Goal: Task Accomplishment & Management: Use online tool/utility

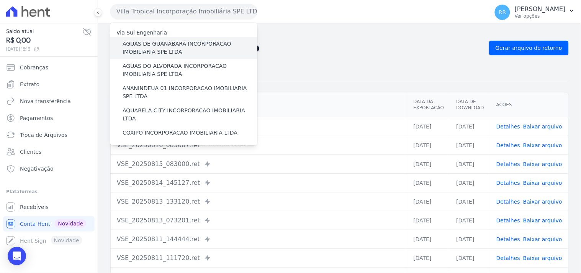
click at [159, 43] on label "AGUAS DE GUANABARA INCORPORACAO IMOBILIARIA SPE LTDA" at bounding box center [190, 48] width 135 height 16
click at [0, 0] on input "AGUAS DE GUANABARA INCORPORACAO IMOBILIARIA SPE LTDA" at bounding box center [0, 0] width 0 height 0
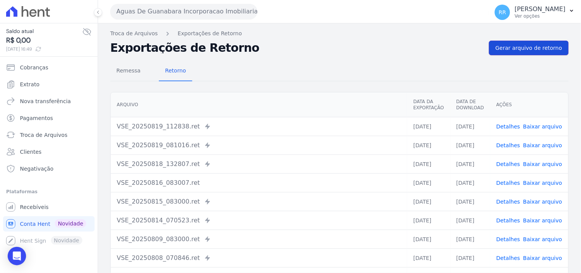
click at [540, 51] on span "Gerar arquivo de retorno" at bounding box center [529, 48] width 67 height 8
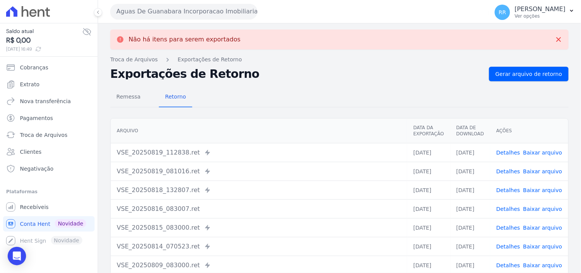
click at [210, 12] on button "Aguas De Guanabara Incorporacao Imobiliaria SPE LTDA" at bounding box center [183, 11] width 147 height 15
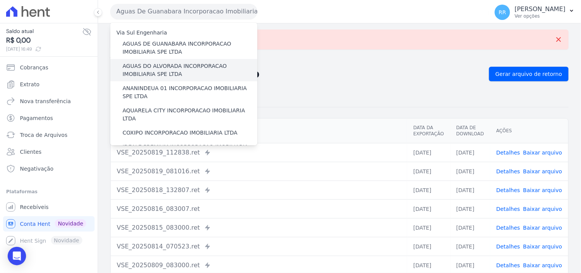
click at [169, 65] on label "AGUAS DO ALVORADA INCORPORACAO IMOBILIARIA SPE LTDA" at bounding box center [190, 70] width 135 height 16
click at [0, 0] on input "AGUAS DO ALVORADA INCORPORACAO IMOBILIARIA SPE LTDA" at bounding box center [0, 0] width 0 height 0
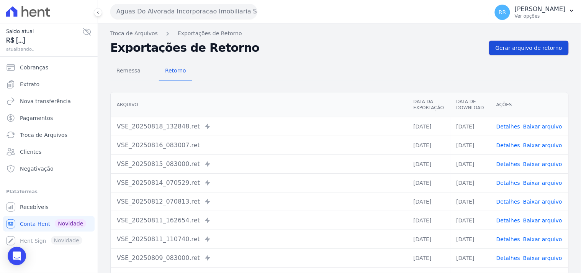
click at [520, 52] on link "Gerar arquivo de retorno" at bounding box center [529, 48] width 80 height 15
click at [520, 49] on span "Gerar arquivo de retorno" at bounding box center [529, 48] width 67 height 8
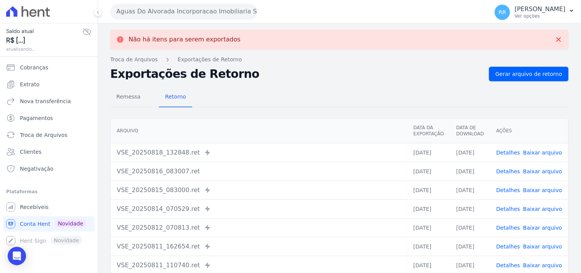
click at [150, 13] on button "Aguas Do Alvorada Incorporacao Imobiliaria SPE LTDA" at bounding box center [183, 11] width 147 height 15
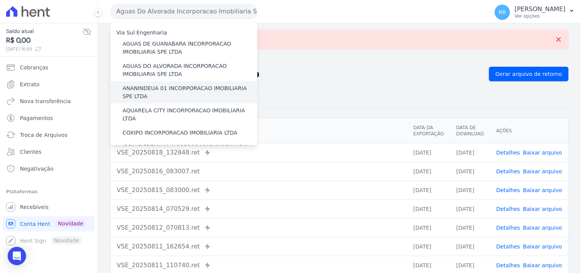
click at [158, 86] on label "ANANINDEUA 01 INCORPORACAO IMOBILIARIA SPE LTDA" at bounding box center [190, 92] width 135 height 16
click at [0, 0] on input "ANANINDEUA 01 INCORPORACAO IMOBILIARIA SPE LTDA" at bounding box center [0, 0] width 0 height 0
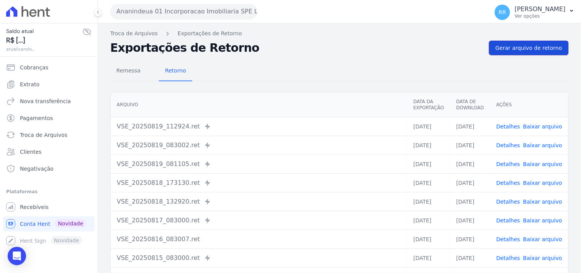
click at [514, 52] on link "Gerar arquivo de retorno" at bounding box center [529, 48] width 80 height 15
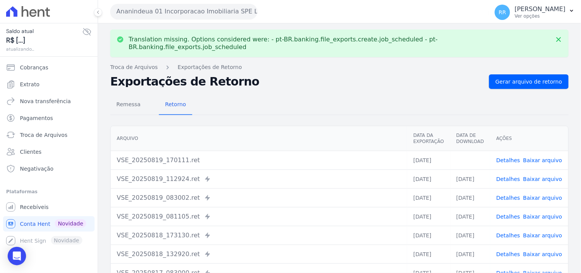
click at [537, 157] on link "Baixar arquivo" at bounding box center [543, 160] width 39 height 6
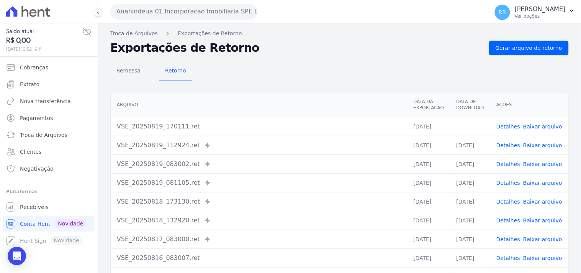
click at [350, 82] on div "Remessa Retorno [GEOGRAPHIC_DATA] Data da Exportação Data de Download Ações VSE…" at bounding box center [339, 193] width 459 height 277
click at [208, 16] on button "Ananindeua 01 Incorporacao Imobiliaria SPE LTDA" at bounding box center [183, 11] width 147 height 15
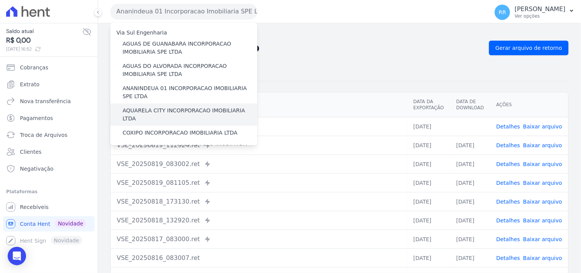
click at [162, 112] on label "AQUARELA CITY INCORPORACAO IMOBILIARIA LTDA" at bounding box center [190, 115] width 135 height 16
click at [0, 0] on input "AQUARELA CITY INCORPORACAO IMOBILIARIA LTDA" at bounding box center [0, 0] width 0 height 0
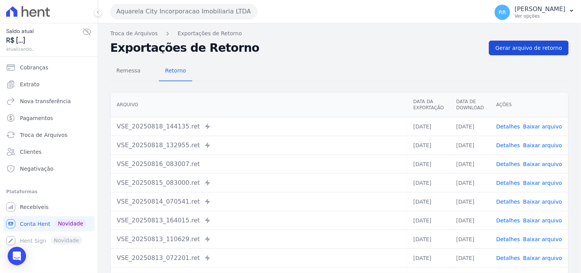
click at [514, 43] on link "Gerar arquivo de retorno" at bounding box center [529, 48] width 80 height 15
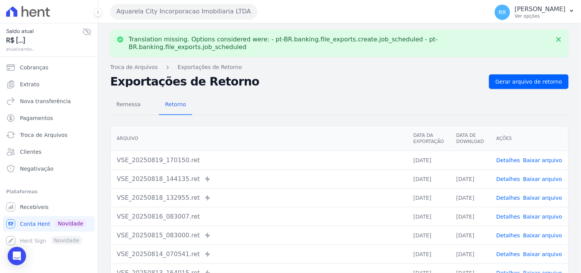
click at [537, 157] on link "Baixar arquivo" at bounding box center [543, 160] width 39 height 6
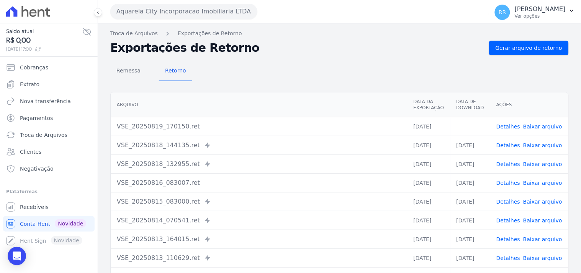
click at [310, 41] on div "Exportações de Retorno Gerar arquivo de retorno" at bounding box center [339, 48] width 459 height 15
click at [184, 12] on button "Aquarela City Incorporacao Imobiliaria LTDA" at bounding box center [183, 11] width 147 height 15
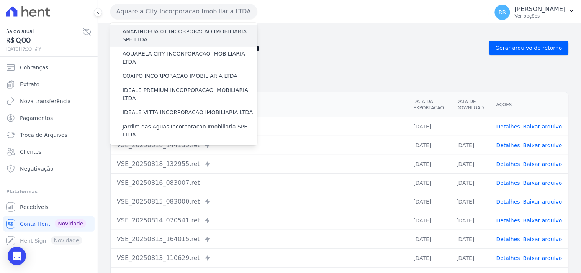
scroll to position [56, 0]
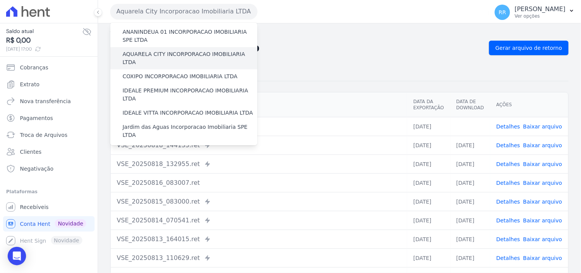
click at [150, 59] on div "AQUARELA CITY INCORPORACAO IMOBILIARIA LTDA" at bounding box center [183, 58] width 147 height 22
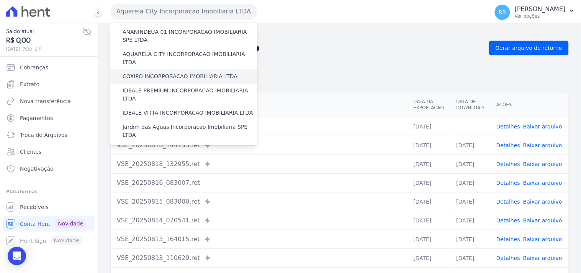
click at [149, 72] on label "COXIPO INCORPORACAO IMOBILIARIA LTDA" at bounding box center [180, 76] width 115 height 8
click at [0, 0] on input "COXIPO INCORPORACAO IMOBILIARIA LTDA" at bounding box center [0, 0] width 0 height 0
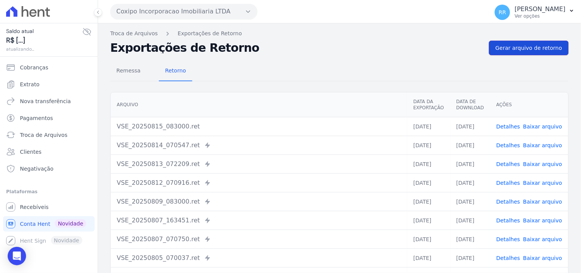
click at [538, 44] on span "Gerar arquivo de retorno" at bounding box center [529, 48] width 67 height 8
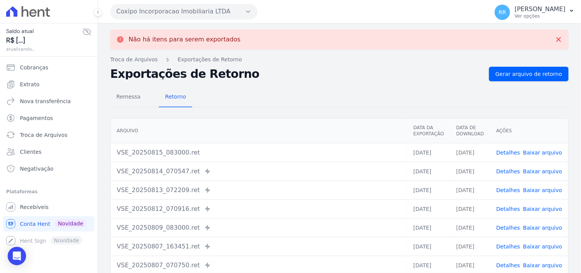
click at [212, 17] on button "Coxipo Incorporacao Imobiliaria LTDA" at bounding box center [183, 11] width 147 height 15
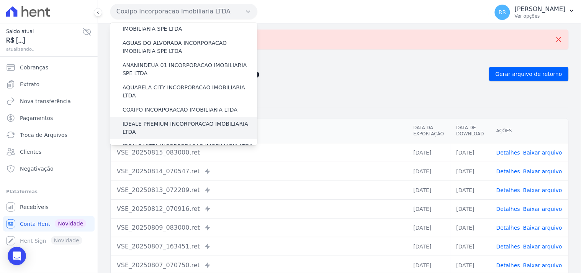
scroll to position [28, 0]
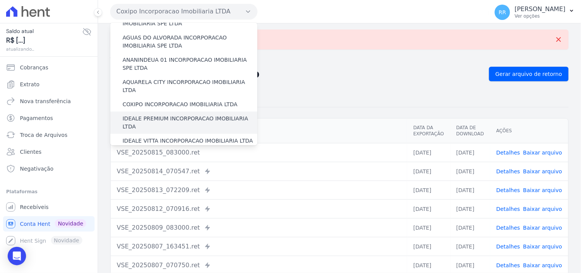
click at [156, 115] on label "IDEALE PREMIUM INCORPORACAO IMOBILIARIA LTDA" at bounding box center [190, 123] width 135 height 16
click at [0, 0] on input "IDEALE PREMIUM INCORPORACAO IMOBILIARIA LTDA" at bounding box center [0, 0] width 0 height 0
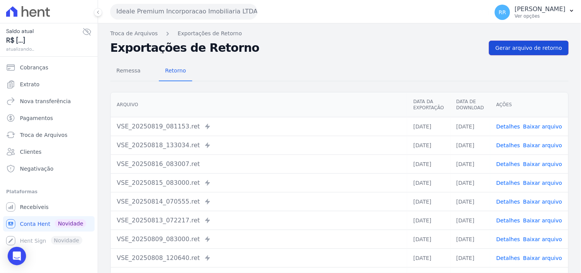
click at [531, 48] on span "Gerar arquivo de retorno" at bounding box center [529, 48] width 67 height 8
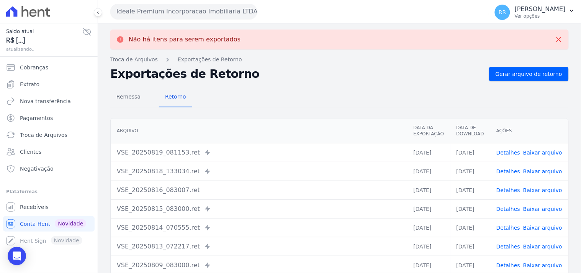
click at [213, 16] on button "Ideale Premium Incorporacao Imobiliaria LTDA" at bounding box center [183, 11] width 147 height 15
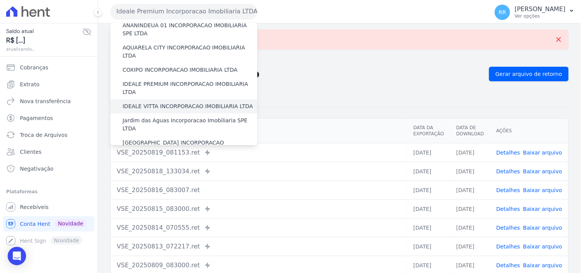
scroll to position [71, 0]
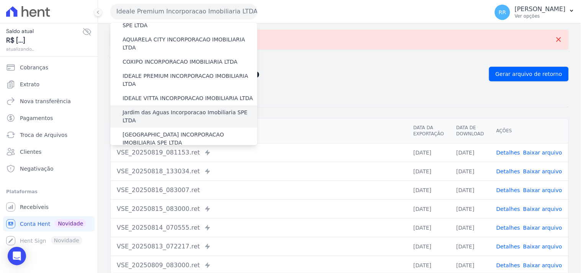
click at [150, 108] on label "Jardim das Aguas Incorporacao Imobiliaria SPE LTDA" at bounding box center [190, 116] width 135 height 16
click at [0, 0] on input "Jardim das Aguas Incorporacao Imobiliaria SPE LTDA" at bounding box center [0, 0] width 0 height 0
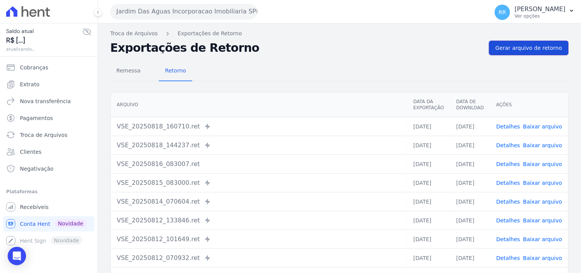
click at [528, 47] on span "Gerar arquivo de retorno" at bounding box center [529, 48] width 67 height 8
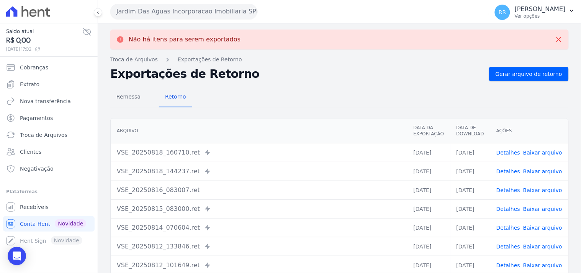
click at [154, 10] on button "Jardim Das Aguas Incorporacao Imobiliaria SPE LTDA" at bounding box center [183, 11] width 147 height 15
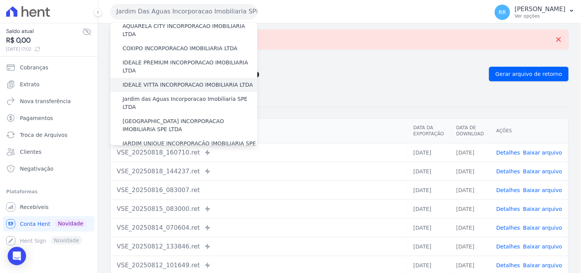
scroll to position [85, 0]
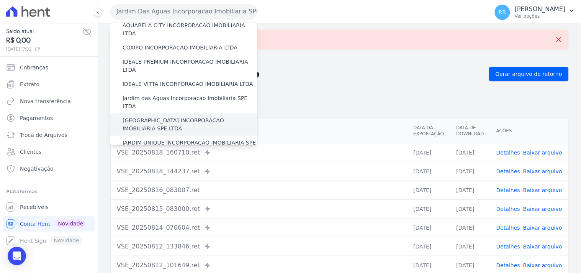
click at [152, 117] on label "[GEOGRAPHIC_DATA] INCORPORACAO IMOBILIARIA SPE LTDA" at bounding box center [190, 125] width 135 height 16
click at [0, 0] on input "[GEOGRAPHIC_DATA] INCORPORACAO IMOBILIARIA SPE LTDA" at bounding box center [0, 0] width 0 height 0
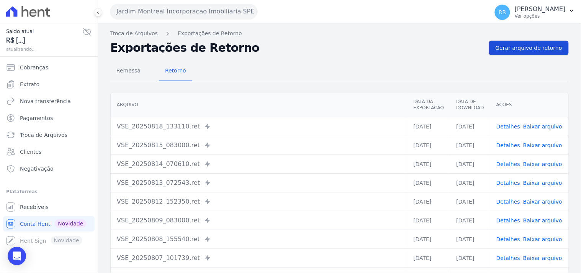
click at [540, 48] on span "Gerar arquivo de retorno" at bounding box center [529, 48] width 67 height 8
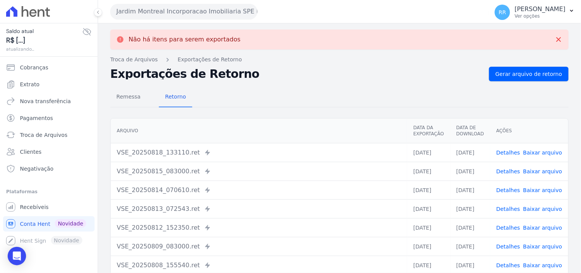
click at [171, 14] on button "Jardim Montreal Incorporacao Imobiliaria SPE LTDA" at bounding box center [183, 11] width 147 height 15
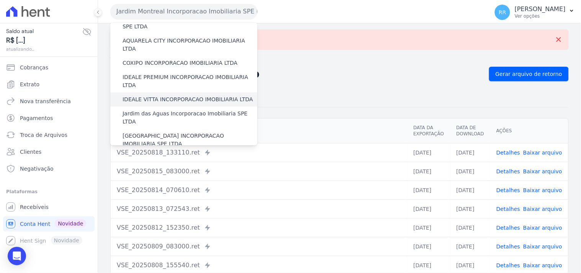
scroll to position [71, 0]
click at [147, 153] on label "JARDIM UNIQUE INCORPORAÇÃO IMOBILIARIA SPE LTDA" at bounding box center [190, 161] width 135 height 16
click at [0, 0] on input "JARDIM UNIQUE INCORPORAÇÃO IMOBILIARIA SPE LTDA" at bounding box center [0, 0] width 0 height 0
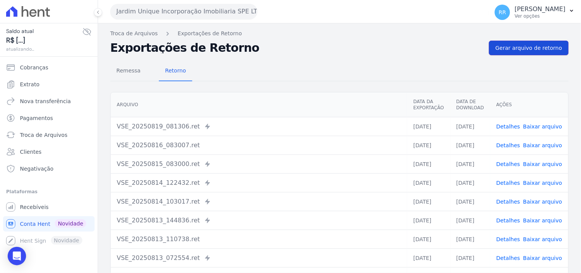
click at [515, 41] on link "Gerar arquivo de retorno" at bounding box center [529, 48] width 80 height 15
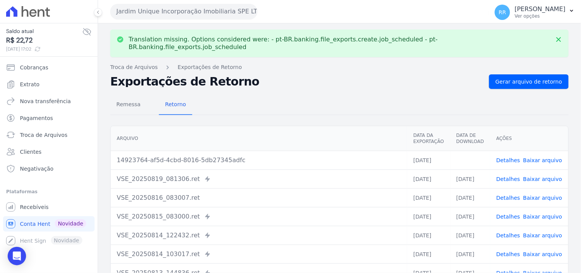
click at [536, 157] on link "Baixar arquivo" at bounding box center [543, 160] width 39 height 6
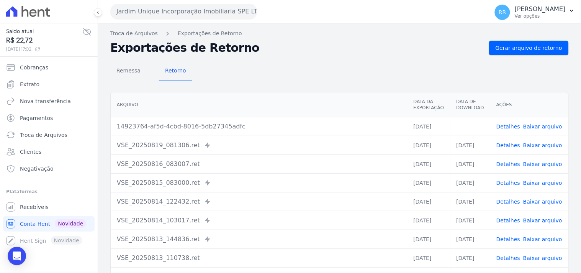
click at [317, 43] on h2 "Exportações de Retorno" at bounding box center [296, 48] width 373 height 11
click at [134, 11] on button "Jardim Unique Incorporação Imobiliaria SPE LTDA" at bounding box center [183, 11] width 147 height 15
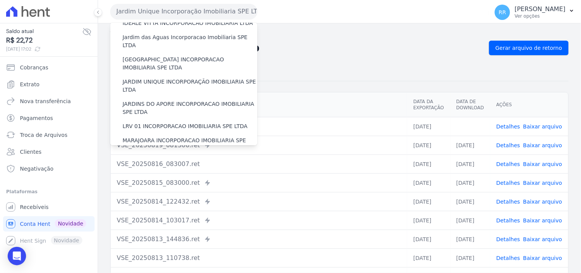
scroll to position [170, 0]
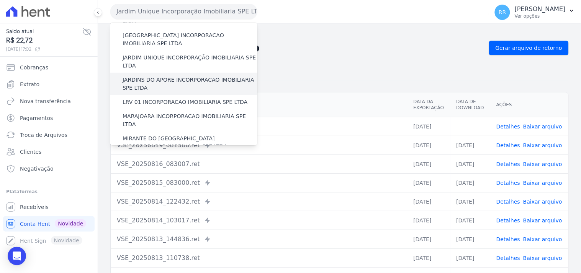
click at [146, 76] on label "JARDINS DO APORE INCORPORACAO IMOBILIARIA SPE LTDA" at bounding box center [190, 84] width 135 height 16
click at [0, 0] on input "JARDINS DO APORE INCORPORACAO IMOBILIARIA SPE LTDA" at bounding box center [0, 0] width 0 height 0
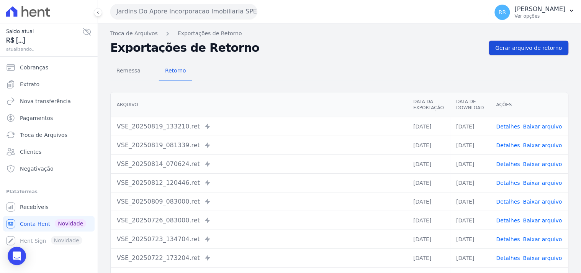
click at [506, 52] on link "Gerar arquivo de retorno" at bounding box center [529, 48] width 80 height 15
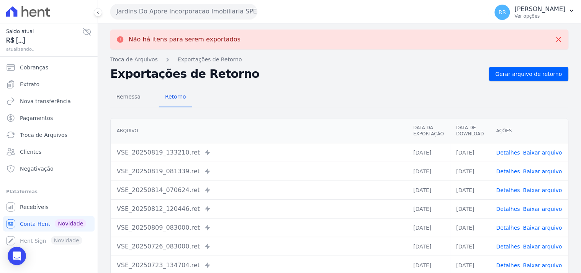
click at [200, 9] on button "Jardins Do Apore Incorporacao Imobiliaria SPE LTDA" at bounding box center [183, 11] width 147 height 15
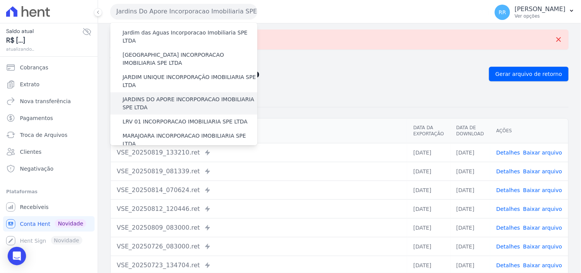
scroll to position [156, 0]
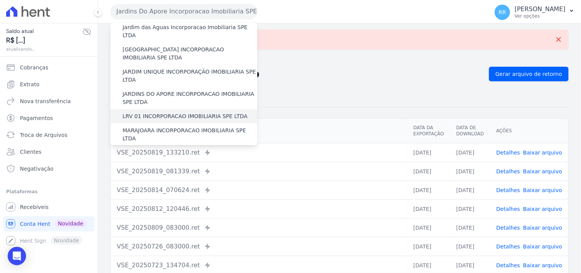
click at [151, 112] on label "LRV 01 INCORPORACAO IMOBILIARIA SPE LTDA" at bounding box center [185, 116] width 125 height 8
click at [0, 0] on input "LRV 01 INCORPORACAO IMOBILIARIA SPE LTDA" at bounding box center [0, 0] width 0 height 0
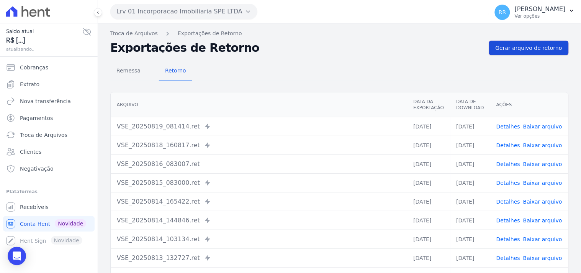
click at [524, 52] on link "Gerar arquivo de retorno" at bounding box center [529, 48] width 80 height 15
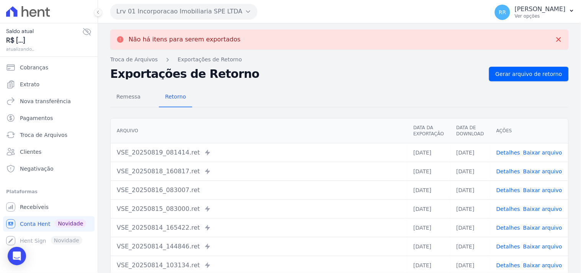
click at [215, 8] on button "Lrv 01 Incorporacao Imobiliaria SPE LTDA" at bounding box center [183, 11] width 147 height 15
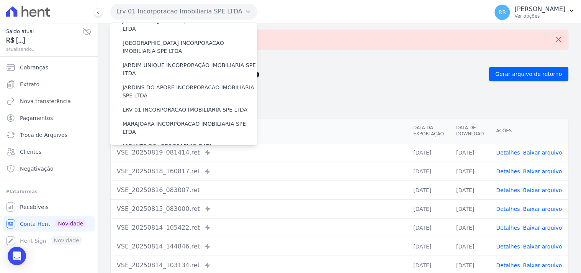
scroll to position [170, 0]
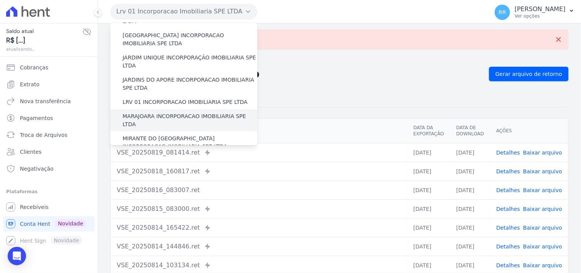
click at [164, 112] on label "MARAJOARA INCORPORACAO IMOBILIARIA SPE LTDA" at bounding box center [190, 120] width 135 height 16
click at [0, 0] on input "MARAJOARA INCORPORACAO IMOBILIARIA SPE LTDA" at bounding box center [0, 0] width 0 height 0
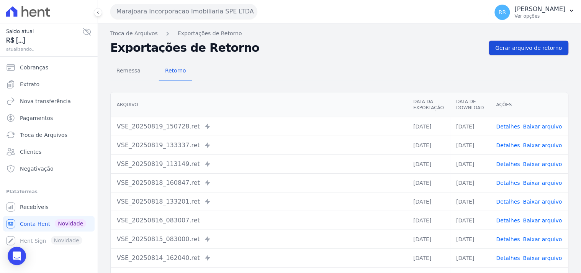
click at [529, 52] on link "Gerar arquivo de retorno" at bounding box center [529, 48] width 80 height 15
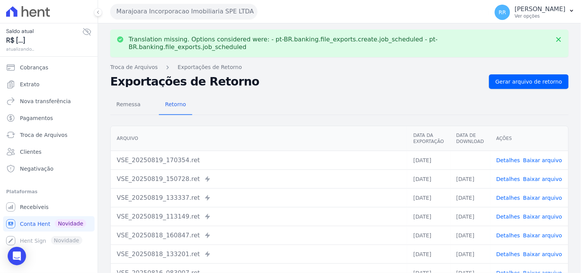
click at [534, 157] on link "Baixar arquivo" at bounding box center [543, 160] width 39 height 6
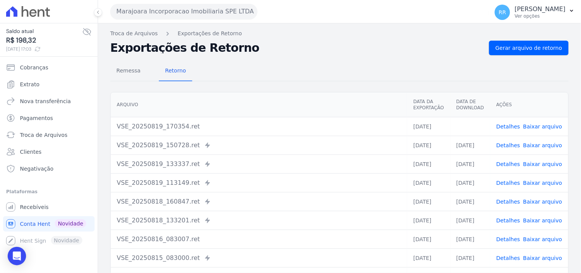
click at [375, 62] on div "Remessa Retorno" at bounding box center [339, 71] width 459 height 20
click at [194, 17] on button "Marajoara Incorporacao Imobiliaria SPE LTDA" at bounding box center [183, 11] width 147 height 15
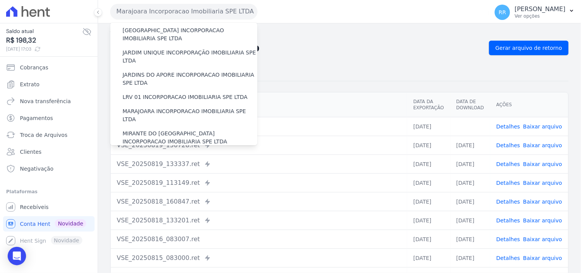
scroll to position [199, 0]
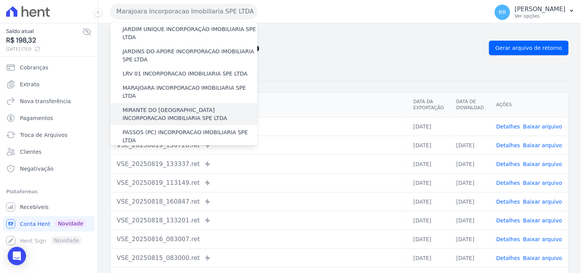
click at [162, 106] on label "MIRANTE DO [GEOGRAPHIC_DATA] INCORPORACAO IMOBILIARIA SPE LTDA" at bounding box center [190, 114] width 135 height 16
click at [0, 0] on input "MIRANTE DO [GEOGRAPHIC_DATA] INCORPORACAO IMOBILIARIA SPE LTDA" at bounding box center [0, 0] width 0 height 0
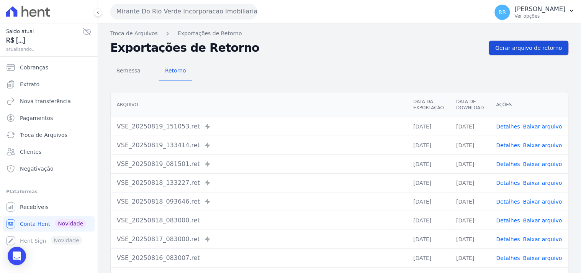
click at [506, 48] on span "Gerar arquivo de retorno" at bounding box center [529, 48] width 67 height 8
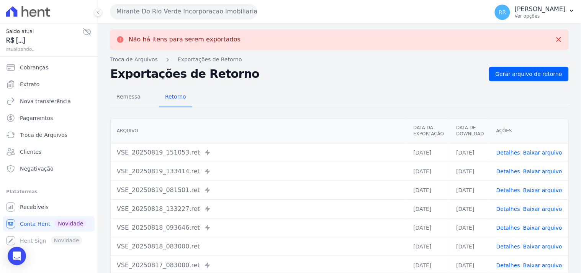
click at [173, 13] on button "Mirante Do Rio Verde Incorporacao Imobiliaria SPE LTDA" at bounding box center [183, 11] width 147 height 15
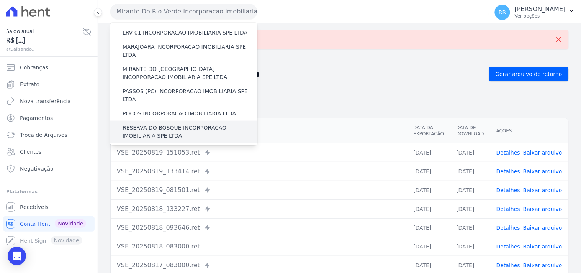
scroll to position [241, 0]
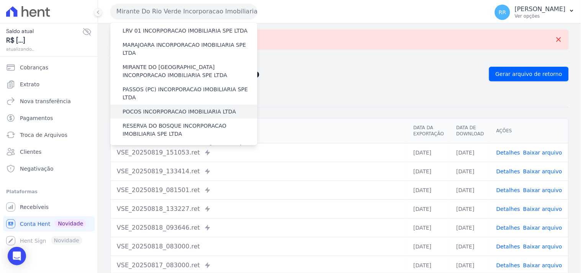
click at [145, 105] on div "POCOS INCORPORACAO IMOBILIARIA LTDA" at bounding box center [183, 112] width 147 height 14
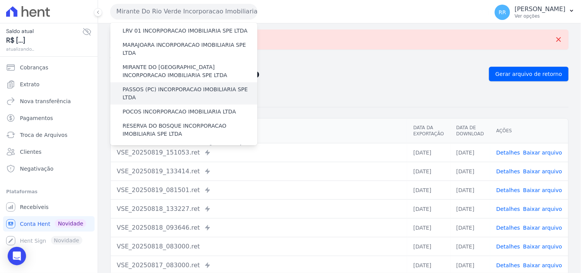
click at [145, 85] on label "PASSOS (PC) INCORPORACAO IMOBILIARIA SPE LTDA" at bounding box center [190, 93] width 135 height 16
click at [0, 0] on input "PASSOS (PC) INCORPORACAO IMOBILIARIA SPE LTDA" at bounding box center [0, 0] width 0 height 0
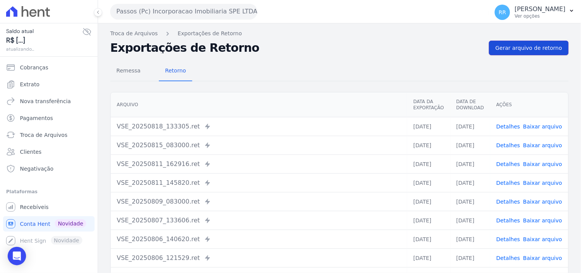
click at [527, 44] on span "Gerar arquivo de retorno" at bounding box center [529, 48] width 67 height 8
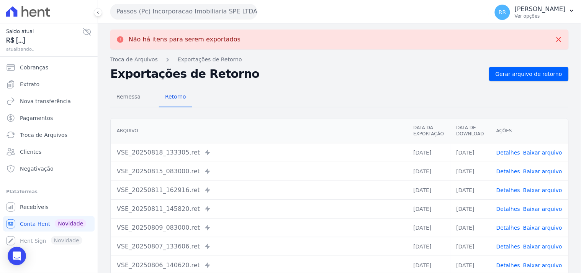
click at [169, 12] on button "Passos (Pc) Incorporacao Imobiliaria SPE LTDA" at bounding box center [183, 11] width 147 height 15
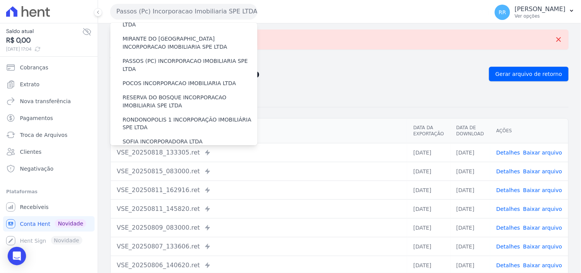
scroll to position [255, 0]
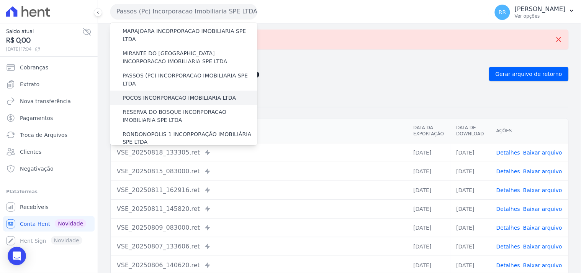
click at [136, 94] on label "POCOS INCORPORACAO IMOBILIARIA LTDA" at bounding box center [179, 98] width 113 height 8
click at [0, 0] on input "POCOS INCORPORACAO IMOBILIARIA LTDA" at bounding box center [0, 0] width 0 height 0
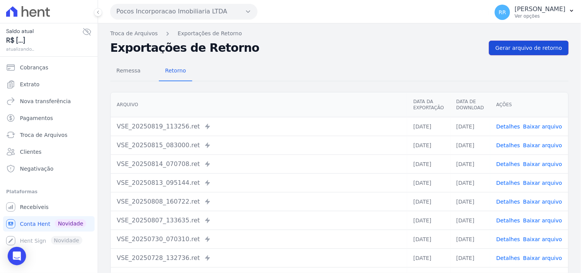
click at [522, 52] on link "Gerar arquivo de retorno" at bounding box center [529, 48] width 80 height 15
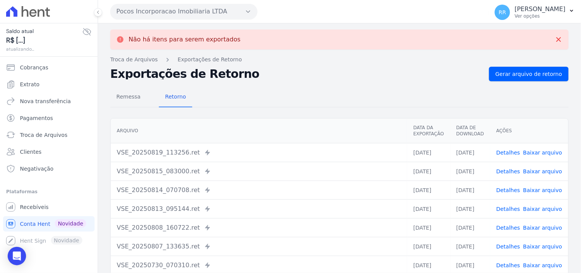
click at [147, 10] on button "Pocos Incorporacao Imobiliaria LTDA" at bounding box center [183, 11] width 147 height 15
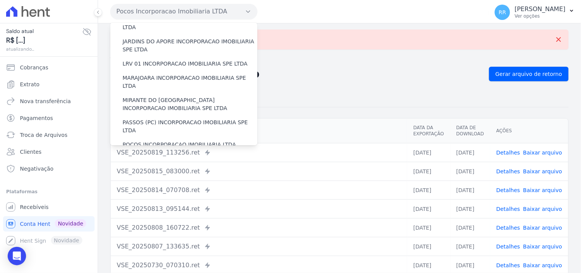
scroll to position [227, 0]
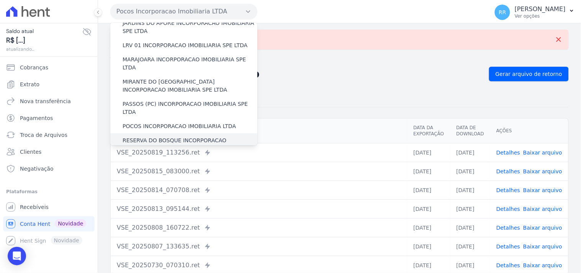
click at [147, 136] on label "RESERVA DO BOSQUE INCORPORACAO IMOBILIARIA SPE LTDA" at bounding box center [190, 144] width 135 height 16
click at [0, 0] on input "RESERVA DO BOSQUE INCORPORACAO IMOBILIARIA SPE LTDA" at bounding box center [0, 0] width 0 height 0
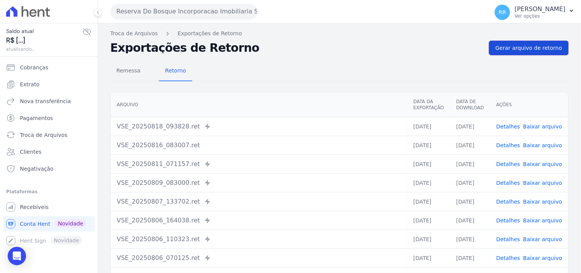
click at [534, 43] on link "Gerar arquivo de retorno" at bounding box center [529, 48] width 80 height 15
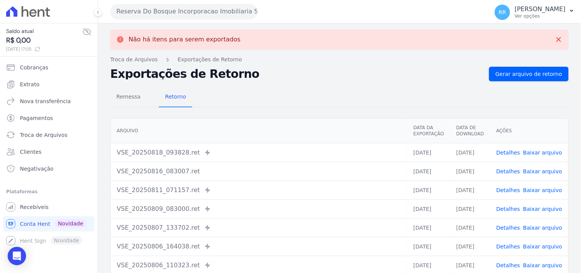
click at [175, 16] on button "Reserva Do Bosque Incorporacao Imobiliaria SPE LTDA" at bounding box center [183, 11] width 147 height 15
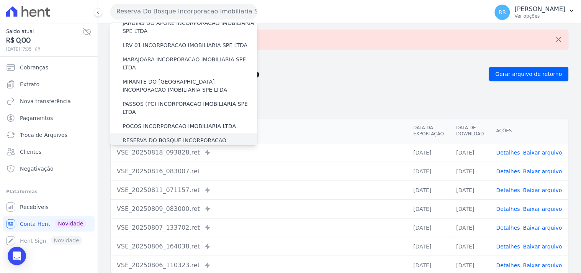
scroll to position [241, 0]
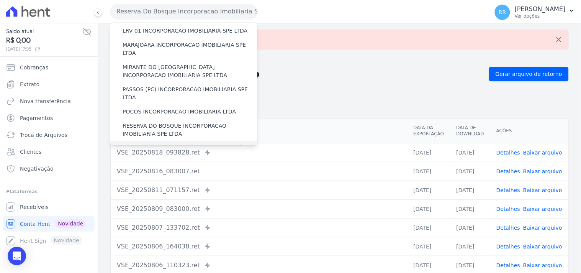
click at [133, 144] on label "RONDONOPOLIS 1 INCORPORAÇÃO IMOBILIÁRIA SPE LTDA" at bounding box center [190, 152] width 135 height 16
click at [0, 0] on input "RONDONOPOLIS 1 INCORPORAÇÃO IMOBILIÁRIA SPE LTDA" at bounding box center [0, 0] width 0 height 0
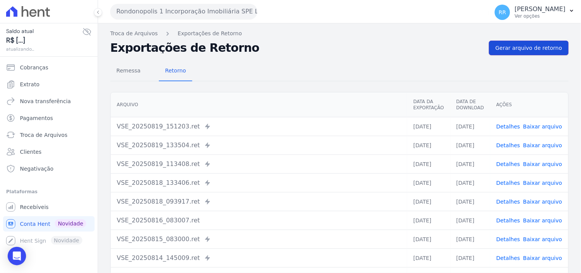
click at [518, 44] on span "Gerar arquivo de retorno" at bounding box center [529, 48] width 67 height 8
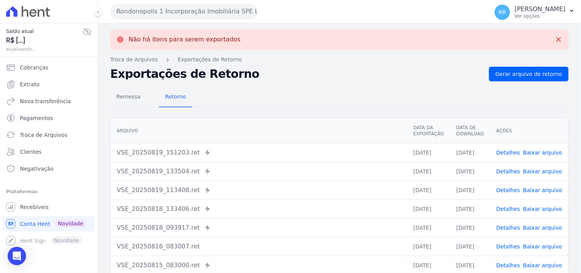
click at [204, 11] on button "Rondonopolis 1 Incorporação Imobiliária SPE LTDA" at bounding box center [183, 11] width 147 height 15
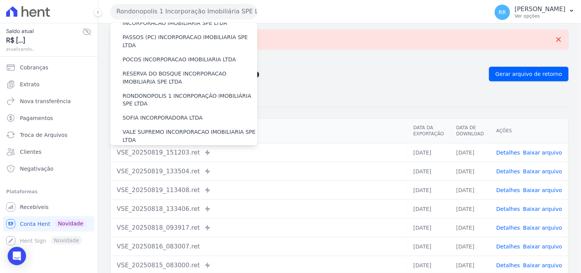
scroll to position [298, 0]
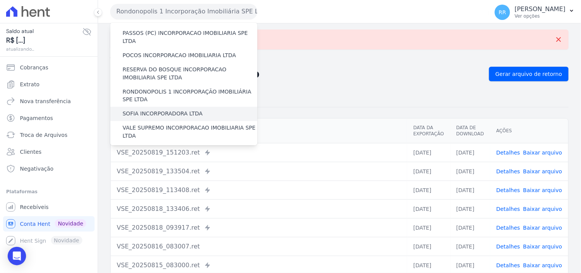
click at [154, 110] on label "SOFIA INCORPORADORA LTDA" at bounding box center [163, 114] width 80 height 8
click at [0, 0] on input "SOFIA INCORPORADORA LTDA" at bounding box center [0, 0] width 0 height 0
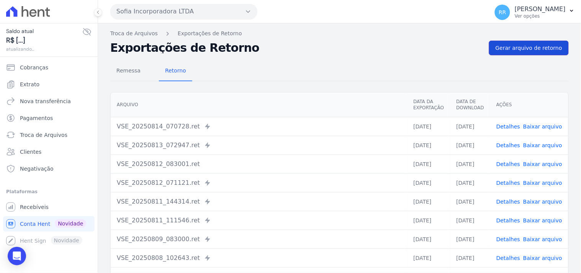
click at [514, 44] on span "Gerar arquivo de retorno" at bounding box center [529, 48] width 67 height 8
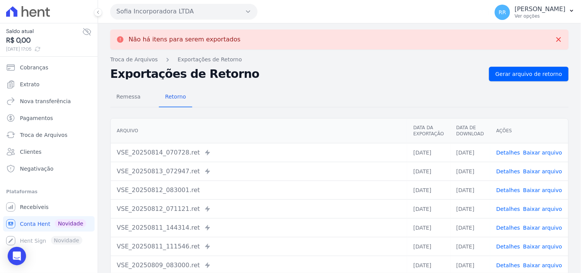
click at [166, 11] on button "Sofia Incorporadora LTDA" at bounding box center [183, 11] width 147 height 15
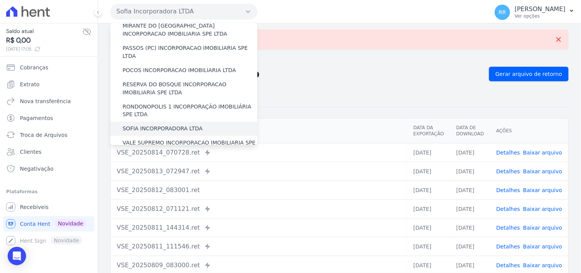
scroll to position [284, 0]
click at [147, 138] on label "VALE SUPREMO INCORPORACAO IMOBILIARIA SPE LTDA" at bounding box center [190, 146] width 135 height 16
click at [0, 0] on input "VALE SUPREMO INCORPORACAO IMOBILIARIA SPE LTDA" at bounding box center [0, 0] width 0 height 0
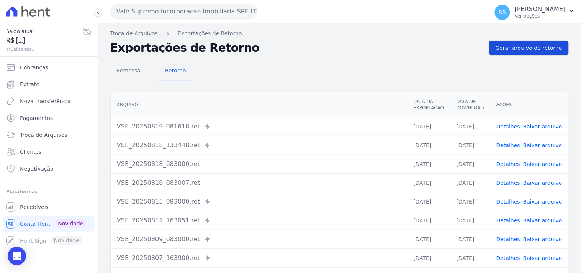
click at [514, 50] on span "Gerar arquivo de retorno" at bounding box center [529, 48] width 67 height 8
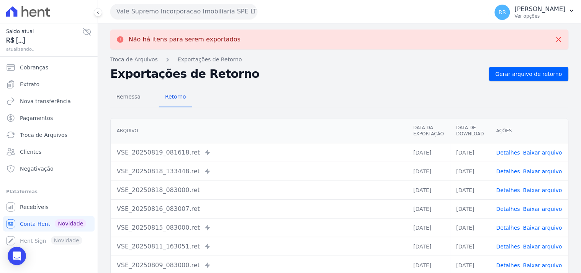
click at [145, 16] on button "Vale Supremo Incorporacao Imobiliaria SPE LTDA" at bounding box center [183, 11] width 147 height 15
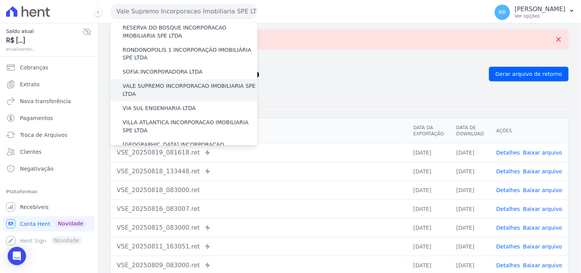
scroll to position [342, 0]
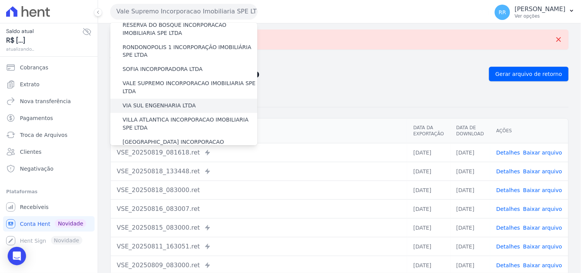
click at [147, 102] on label "VIA SUL ENGENHARIA LTDA" at bounding box center [159, 106] width 73 height 8
click at [0, 0] on input "VIA SUL ENGENHARIA LTDA" at bounding box center [0, 0] width 0 height 0
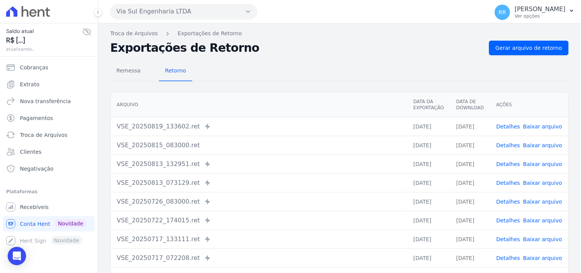
click at [516, 56] on div "Remessa Retorno [GEOGRAPHIC_DATA] Data da Exportação Data de Download Ações VSE…" at bounding box center [339, 193] width 459 height 277
click at [523, 47] on span "Gerar arquivo de retorno" at bounding box center [529, 48] width 67 height 8
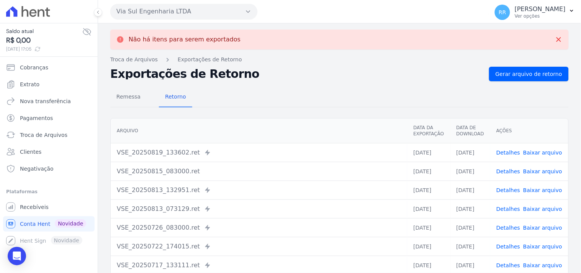
click at [163, 6] on button "Via Sul Engenharia LTDA" at bounding box center [183, 11] width 147 height 15
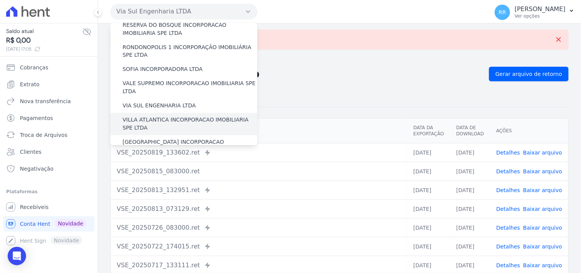
click at [155, 116] on label "VILLA ATLANTICA INCORPORACAO IMOBILIARIA SPE LTDA" at bounding box center [190, 124] width 135 height 16
click at [0, 0] on input "VILLA ATLANTICA INCORPORACAO IMOBILIARIA SPE LTDA" at bounding box center [0, 0] width 0 height 0
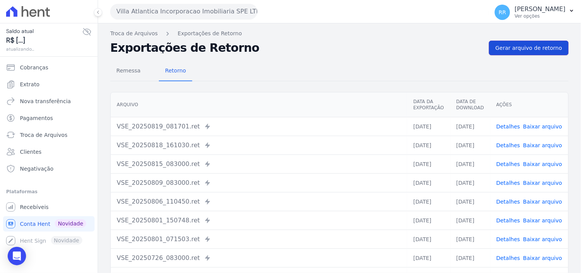
click at [523, 49] on span "Gerar arquivo de retorno" at bounding box center [529, 48] width 67 height 8
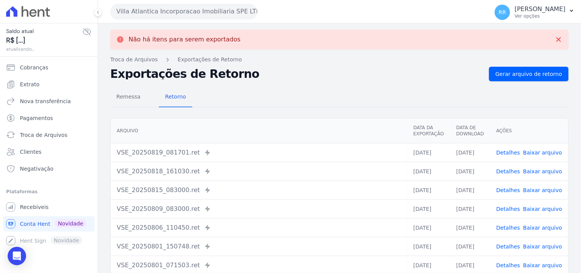
click at [204, 14] on button "Villa Atlantica Incorporacao Imobiliaria SPE LTDA" at bounding box center [183, 11] width 147 height 15
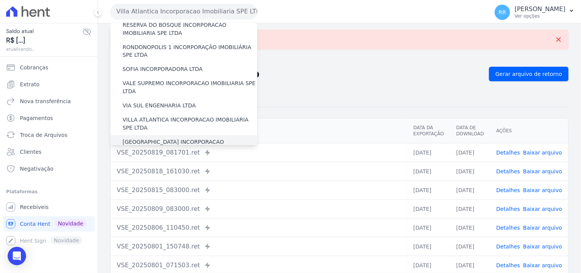
click at [166, 138] on label "[GEOGRAPHIC_DATA] INCORPORACAO IMOBILIARIA SPE LTDA" at bounding box center [190, 146] width 135 height 16
click at [0, 0] on input "[GEOGRAPHIC_DATA] INCORPORACAO IMOBILIARIA SPE LTDA" at bounding box center [0, 0] width 0 height 0
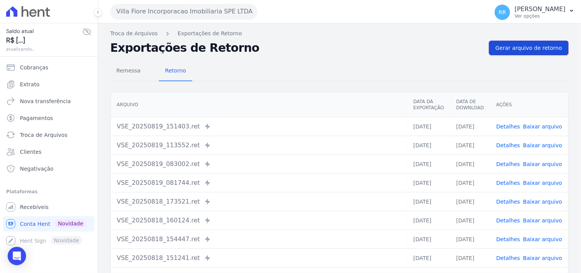
click at [532, 48] on span "Gerar arquivo de retorno" at bounding box center [529, 48] width 67 height 8
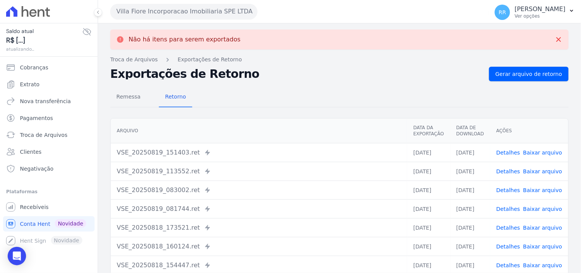
click at [150, 18] on button "Villa Fiore Incorporacao Imobiliaria SPE LTDA" at bounding box center [183, 11] width 147 height 15
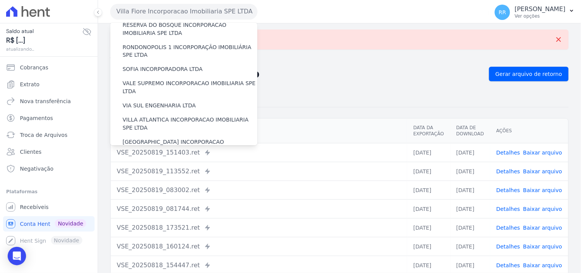
click at [171, 161] on label "VILLA TROPICAL INCORPORAÇÃO IMOBILIÁRIA SPE LTDA" at bounding box center [190, 169] width 135 height 16
click at [0, 0] on input "VILLA TROPICAL INCORPORAÇÃO IMOBILIÁRIA SPE LTDA" at bounding box center [0, 0] width 0 height 0
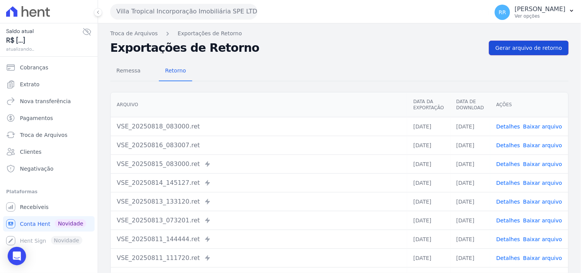
click at [525, 44] on span "Gerar arquivo de retorno" at bounding box center [529, 48] width 67 height 8
click at [185, 17] on button "Villa Tropical Incorporação Imobiliária SPE LTDA" at bounding box center [183, 11] width 147 height 15
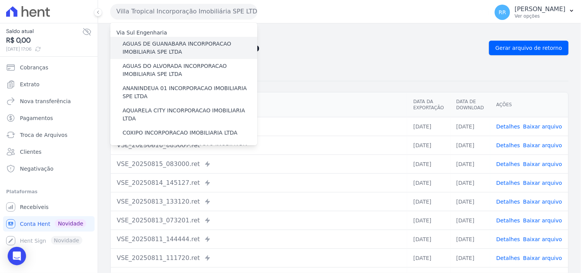
click at [166, 57] on div "AGUAS DE GUANABARA INCORPORACAO IMOBILIARIA SPE LTDA" at bounding box center [183, 48] width 147 height 22
click at [167, 50] on label "AGUAS DE GUANABARA INCORPORACAO IMOBILIARIA SPE LTDA" at bounding box center [190, 48] width 135 height 16
click at [0, 0] on input "AGUAS DE GUANABARA INCORPORACAO IMOBILIARIA SPE LTDA" at bounding box center [0, 0] width 0 height 0
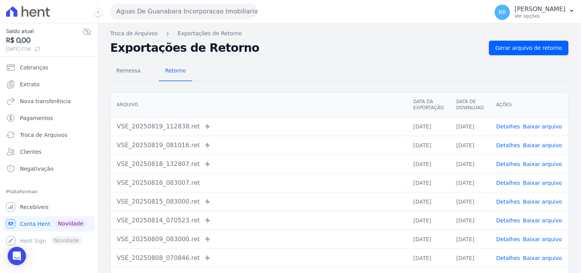
click at [137, 11] on button "Aguas De Guanabara Incorporacao Imobiliaria SPE LTDA" at bounding box center [183, 11] width 147 height 15
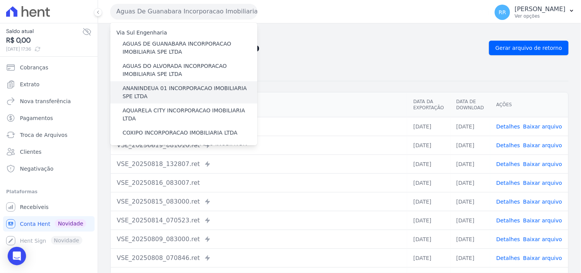
click at [159, 85] on label "ANANINDEUA 01 INCORPORACAO IMOBILIARIA SPE LTDA" at bounding box center [190, 92] width 135 height 16
click at [0, 0] on input "ANANINDEUA 01 INCORPORACAO IMOBILIARIA SPE LTDA" at bounding box center [0, 0] width 0 height 0
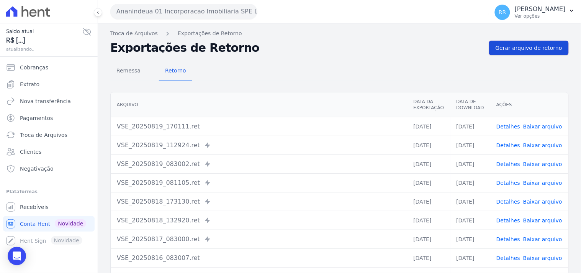
click at [520, 46] on span "Gerar arquivo de retorno" at bounding box center [529, 48] width 67 height 8
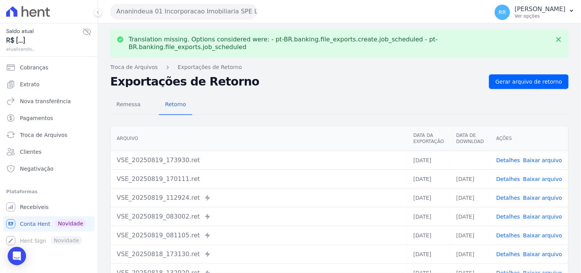
click at [543, 157] on link "Baixar arquivo" at bounding box center [543, 160] width 39 height 6
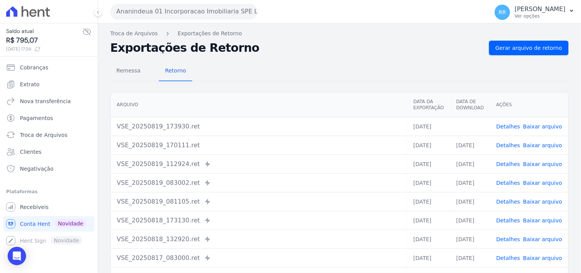
click at [516, 120] on td "Detalhes Baixar arquivo" at bounding box center [530, 126] width 78 height 19
click at [516, 126] on link "Detalhes" at bounding box center [509, 126] width 24 height 6
click at [279, 39] on div "Translation missing. Options considered were: - pt-BR.banking.file_exports.crea…" at bounding box center [339, 180] width 483 height 315
drag, startPoint x: 178, startPoint y: 15, endPoint x: 169, endPoint y: 32, distance: 19.2
click at [178, 15] on button "Ananindeua 01 Incorporacao Imobiliaria SPE LTDA" at bounding box center [183, 11] width 147 height 15
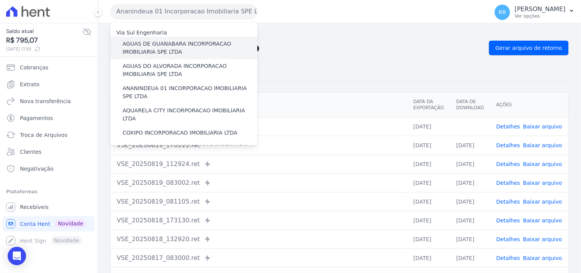
click at [158, 50] on label "AGUAS DE GUANABARA INCORPORACAO IMOBILIARIA SPE LTDA" at bounding box center [190, 48] width 135 height 16
click at [0, 0] on input "AGUAS DE GUANABARA INCORPORACAO IMOBILIARIA SPE LTDA" at bounding box center [0, 0] width 0 height 0
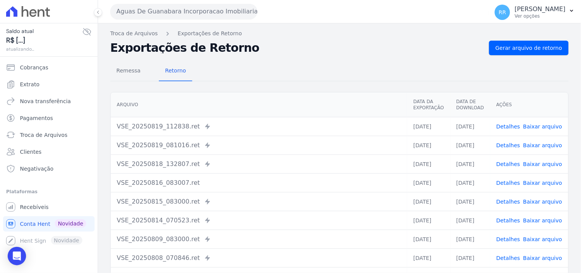
click at [511, 35] on nav "Troca de Arquivos Exportações de Retorno" at bounding box center [339, 34] width 459 height 8
click at [511, 43] on link "Gerar arquivo de retorno" at bounding box center [529, 48] width 80 height 15
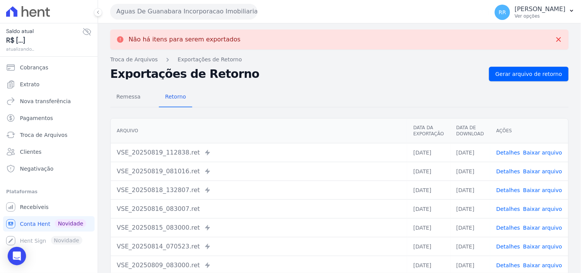
click at [178, 13] on button "Aguas De Guanabara Incorporacao Imobiliaria SPE LTDA" at bounding box center [183, 11] width 147 height 15
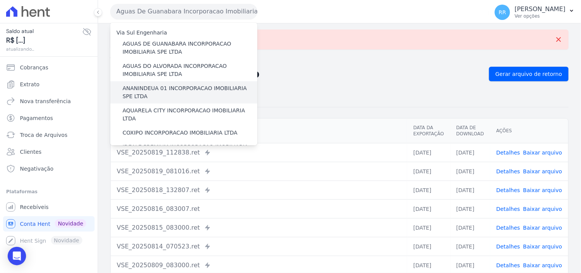
click at [154, 92] on label "ANANINDEUA 01 INCORPORACAO IMOBILIARIA SPE LTDA" at bounding box center [190, 92] width 135 height 16
click at [0, 0] on input "ANANINDEUA 01 INCORPORACAO IMOBILIARIA SPE LTDA" at bounding box center [0, 0] width 0 height 0
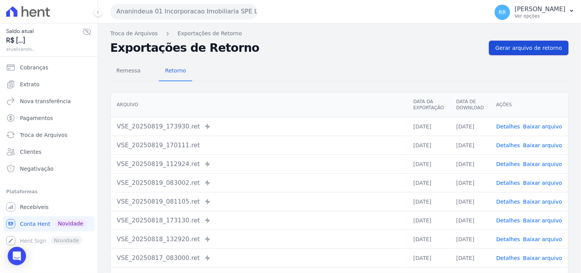
click at [544, 50] on span "Gerar arquivo de retorno" at bounding box center [529, 48] width 67 height 8
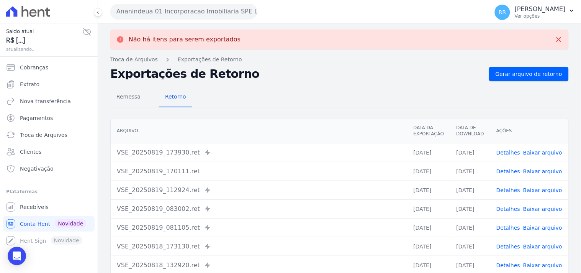
click at [511, 154] on link "Detalhes" at bounding box center [509, 152] width 24 height 6
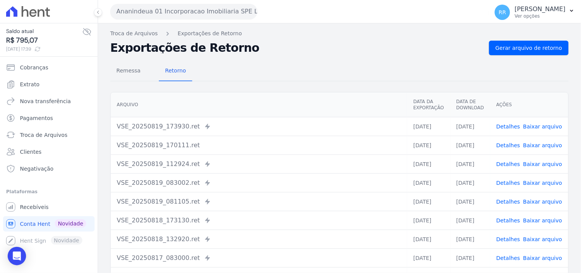
click at [169, 17] on button "Ananindeua 01 Incorporacao Imobiliaria SPE LTDA" at bounding box center [183, 11] width 147 height 15
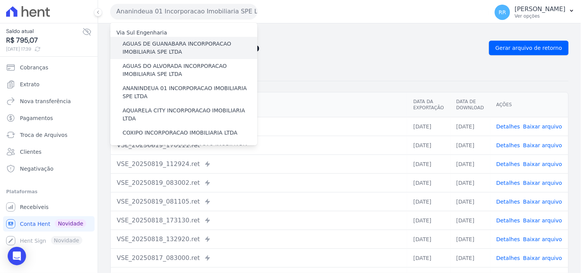
click at [172, 48] on label "AGUAS DE GUANABARA INCORPORACAO IMOBILIARIA SPE LTDA" at bounding box center [190, 48] width 135 height 16
click at [0, 0] on input "AGUAS DE GUANABARA INCORPORACAO IMOBILIARIA SPE LTDA" at bounding box center [0, 0] width 0 height 0
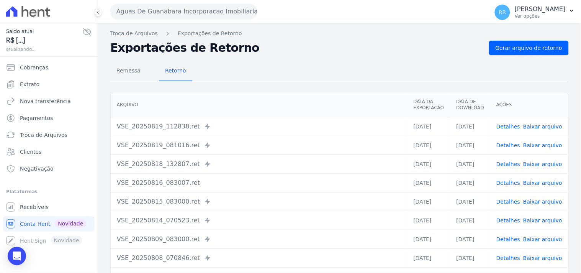
click at [162, 14] on button "Aguas De Guanabara Incorporacao Imobiliaria SPE LTDA" at bounding box center [183, 11] width 147 height 15
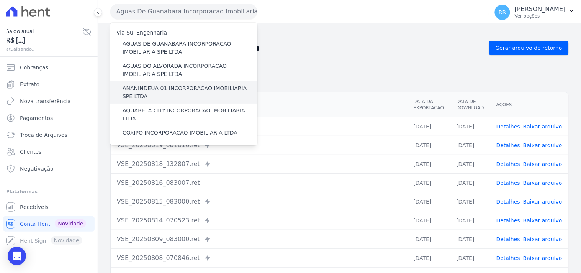
click at [171, 86] on label "ANANINDEUA 01 INCORPORACAO IMOBILIARIA SPE LTDA" at bounding box center [190, 92] width 135 height 16
click at [0, 0] on input "ANANINDEUA 01 INCORPORACAO IMOBILIARIA SPE LTDA" at bounding box center [0, 0] width 0 height 0
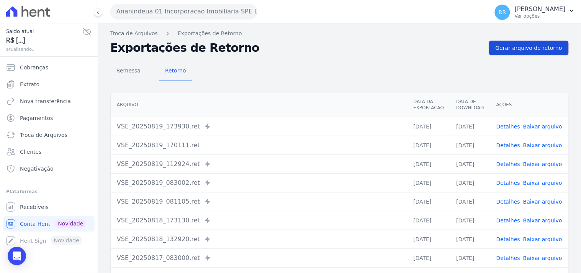
click at [520, 50] on span "Gerar arquivo de retorno" at bounding box center [529, 48] width 67 height 8
click at [303, 67] on div "Remessa Retorno" at bounding box center [339, 71] width 459 height 20
click at [496, 61] on div "Remessa Retorno [GEOGRAPHIC_DATA] Data da Exportação Data de Download Ações VSE…" at bounding box center [339, 193] width 459 height 277
click at [498, 48] on span "Gerar arquivo de retorno" at bounding box center [529, 48] width 67 height 8
click at [519, 125] on link "Detalhes" at bounding box center [509, 126] width 24 height 6
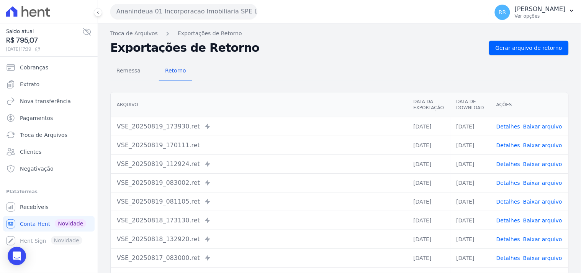
click at [509, 144] on link "Detalhes" at bounding box center [509, 145] width 24 height 6
click at [138, 72] on span "Remessa" at bounding box center [128, 70] width 33 height 15
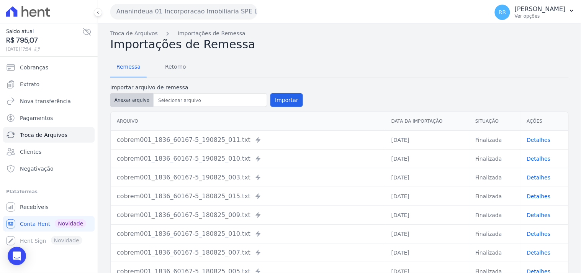
click at [130, 97] on button "Anexar arquivo" at bounding box center [131, 100] width 43 height 14
type input "cobrem001_1836_60167-5_190825_024.TXT"
click at [282, 96] on button "Importar" at bounding box center [287, 100] width 33 height 14
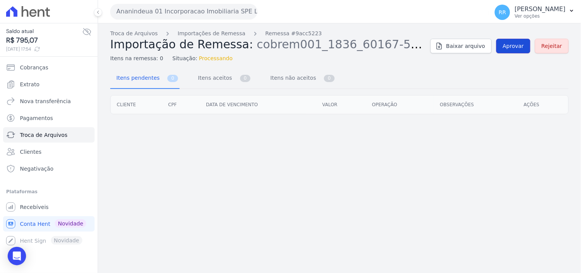
click at [523, 49] on span "Aprovar" at bounding box center [513, 46] width 21 height 8
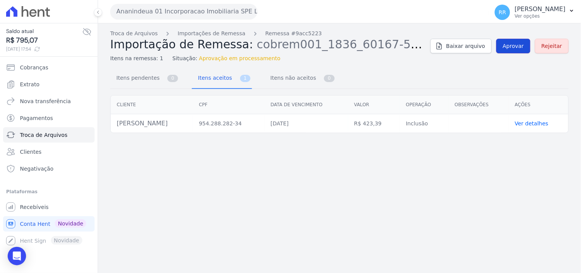
click at [519, 49] on span "Aprovar" at bounding box center [513, 46] width 21 height 8
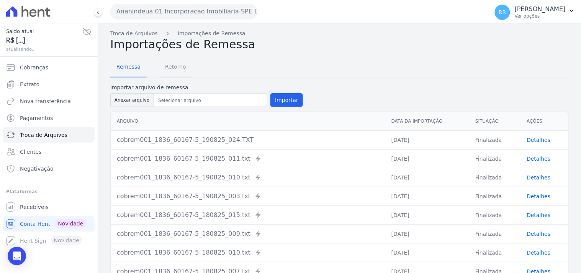
click at [177, 64] on span "Retorno" at bounding box center [176, 66] width 30 height 15
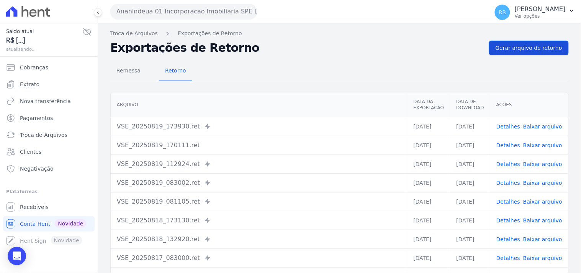
click at [548, 39] on div "Troca de Arquivos Exportações de Retorno Exportações de Retorno Gerar arquivo d…" at bounding box center [339, 180] width 483 height 315
click at [545, 47] on span "Gerar arquivo de retorno" at bounding box center [529, 48] width 67 height 8
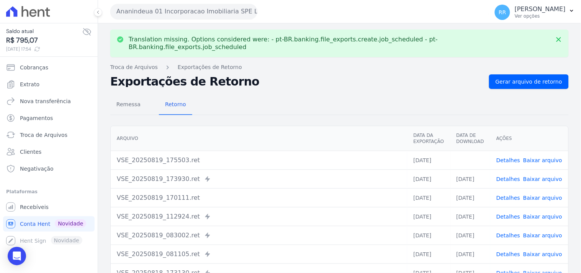
click at [541, 157] on link "Baixar arquivo" at bounding box center [543, 160] width 39 height 6
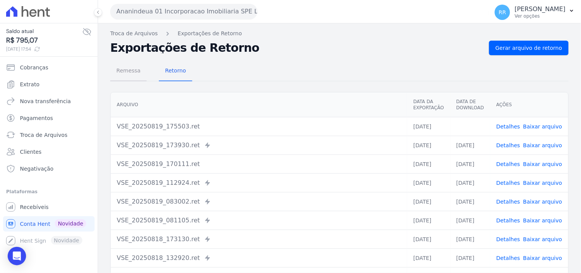
click at [127, 74] on span "Remessa" at bounding box center [128, 70] width 33 height 15
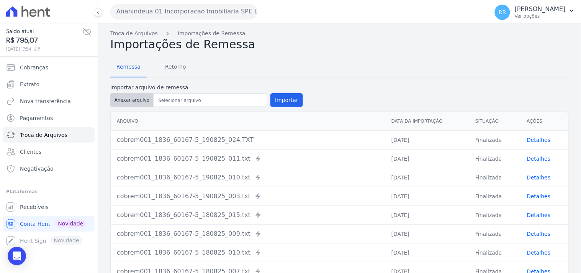
click at [138, 102] on button "Anexar arquivo" at bounding box center [131, 100] width 43 height 14
type input "cobrem001_1836_60167-5_190825_025.TXT"
click at [287, 94] on button "Importar" at bounding box center [287, 100] width 33 height 14
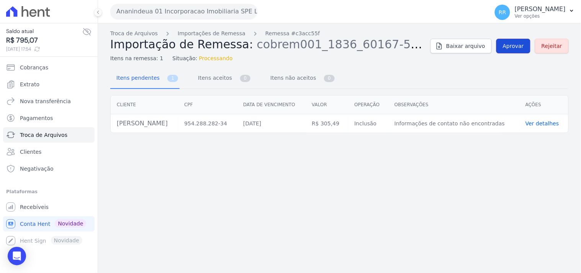
click at [509, 50] on span "Aprovar" at bounding box center [513, 46] width 21 height 8
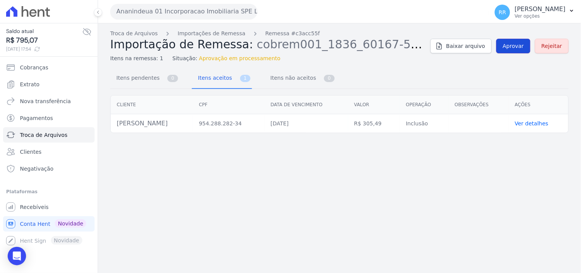
click at [511, 48] on span "Aprovar" at bounding box center [513, 46] width 21 height 8
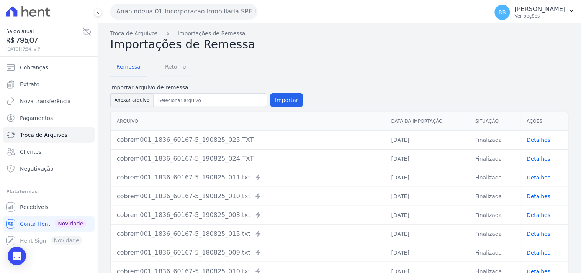
click at [179, 67] on span "Retorno" at bounding box center [176, 66] width 30 height 15
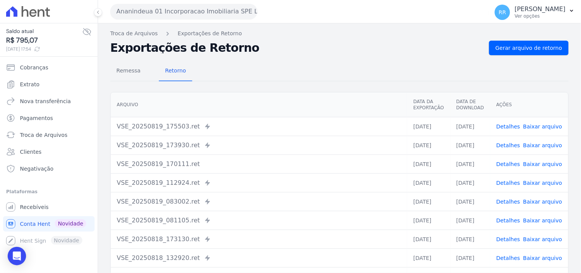
click at [537, 123] on link "Baixar arquivo" at bounding box center [543, 126] width 39 height 6
click at [376, 50] on h2 "Exportações de Retorno" at bounding box center [296, 48] width 373 height 11
click at [552, 50] on span "Gerar arquivo de retorno" at bounding box center [529, 48] width 67 height 8
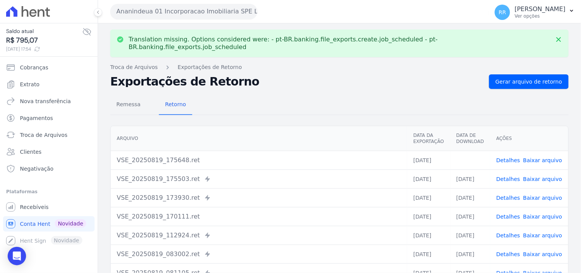
click at [540, 157] on link "Baixar arquivo" at bounding box center [543, 160] width 39 height 6
